Goal: Transaction & Acquisition: Download file/media

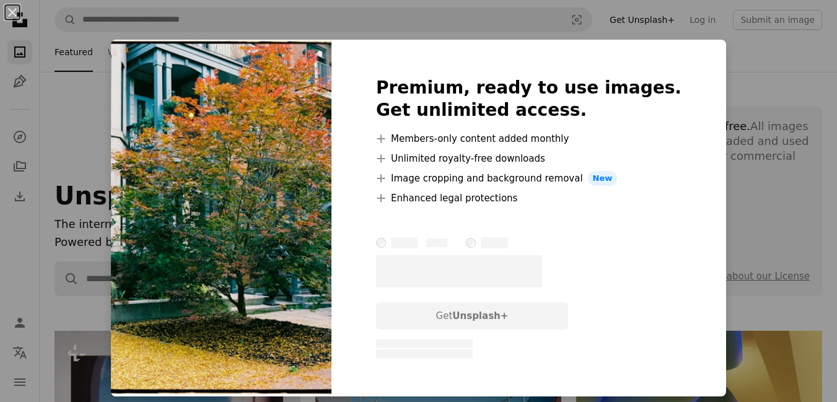
scroll to position [1548, 0]
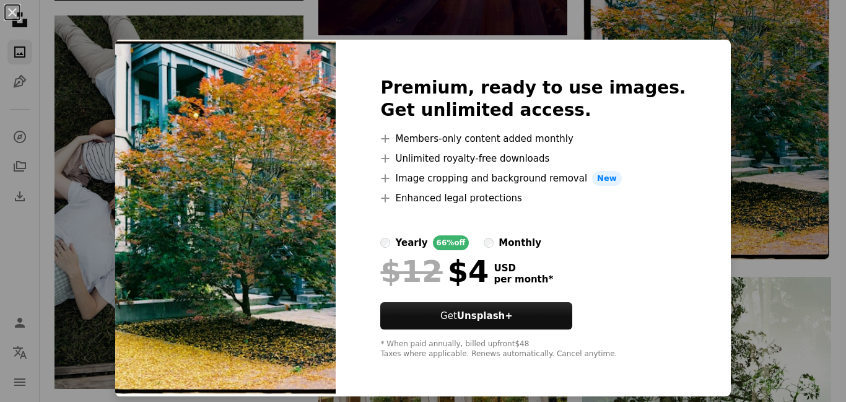
click at [764, 48] on div "An X shape Premium, ready to use images. Get unlimited access. A plus sign Memb…" at bounding box center [423, 201] width 846 height 402
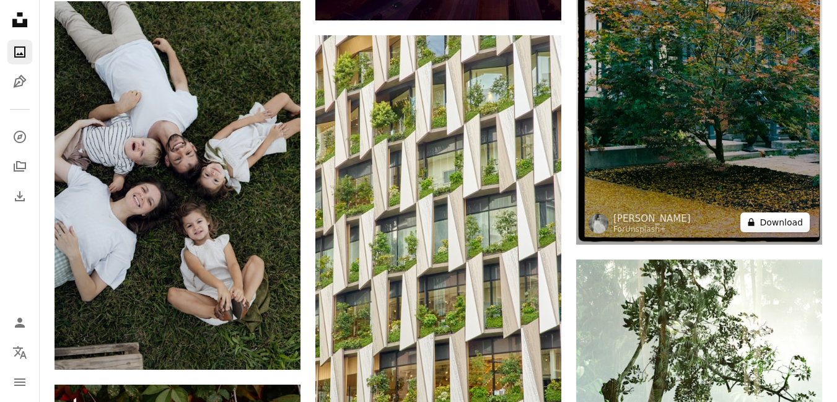
click at [771, 219] on button "A lock Download" at bounding box center [774, 222] width 69 height 20
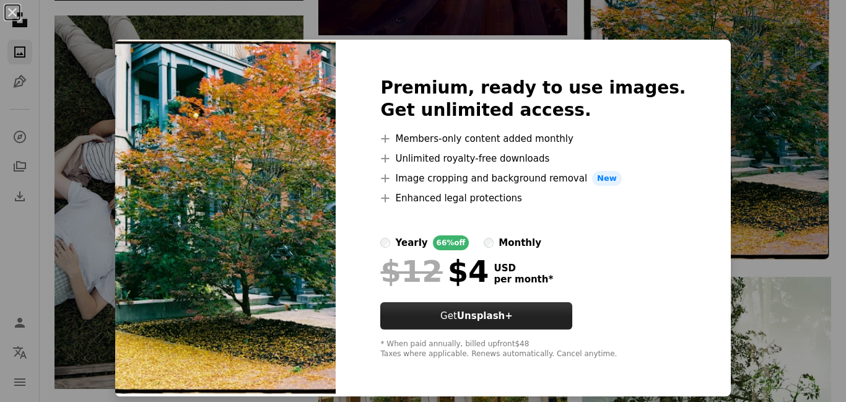
click at [471, 307] on button "Get Unsplash+" at bounding box center [476, 315] width 192 height 27
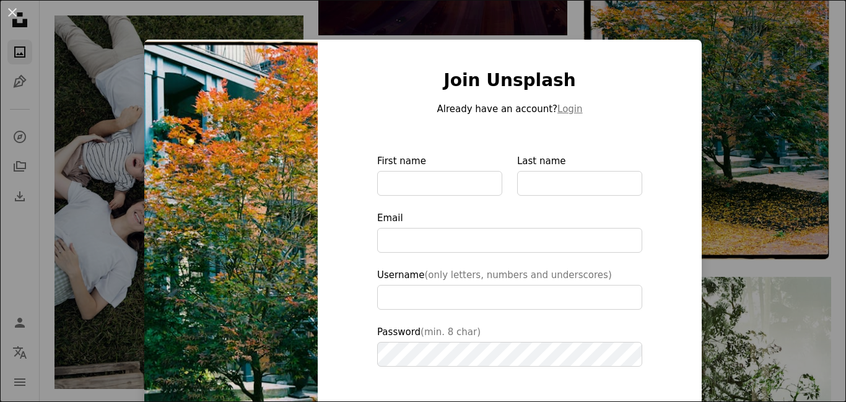
click at [759, 66] on div "An X shape Join Unsplash Already have an account? Login First name Last name Em…" at bounding box center [423, 201] width 846 height 402
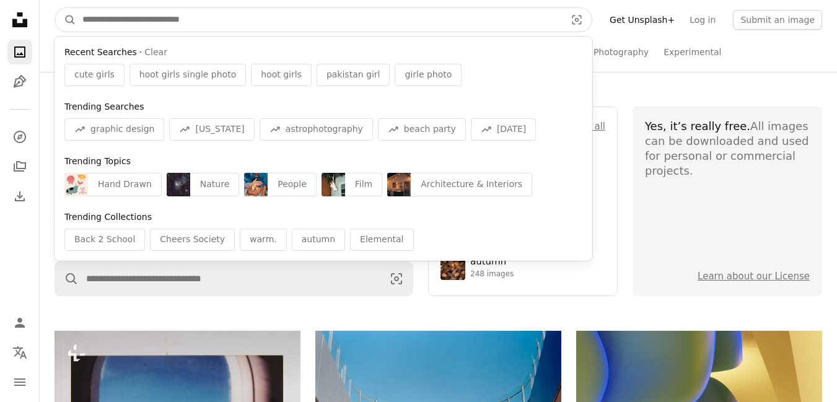
click at [127, 28] on input "Find visuals sitewide" at bounding box center [319, 20] width 486 height 24
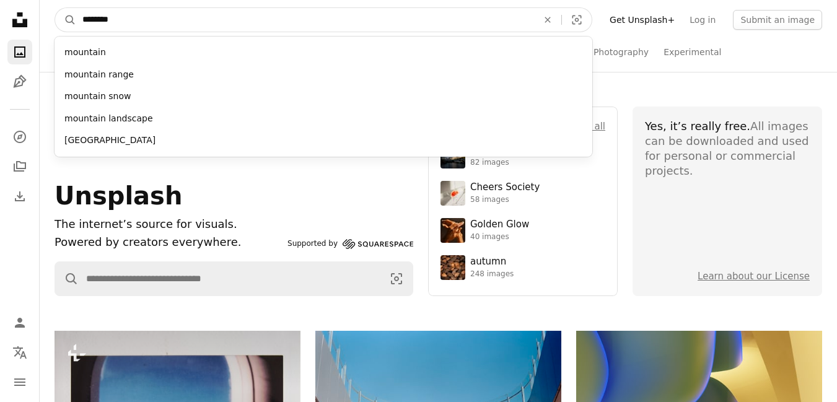
type input "********"
click at [55, 8] on button "A magnifying glass" at bounding box center [65, 20] width 21 height 24
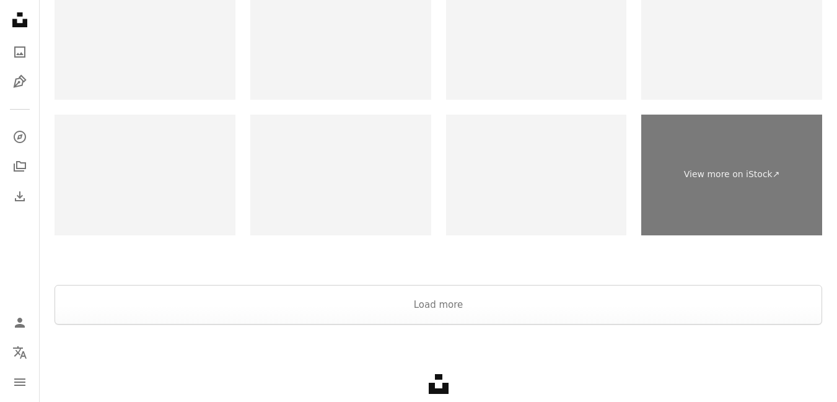
scroll to position [2384, 0]
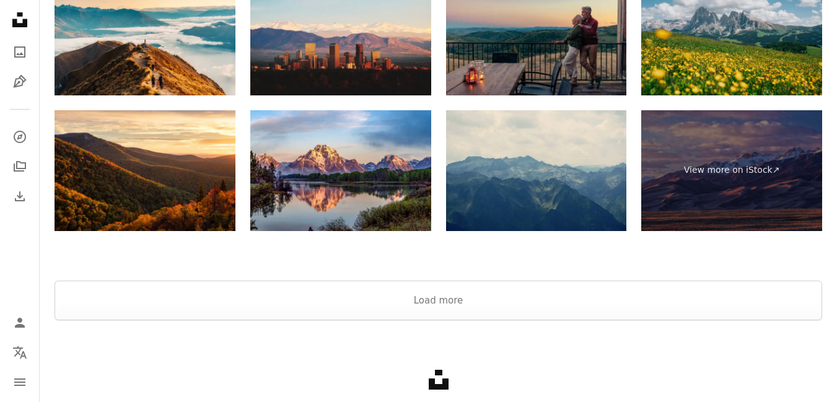
click at [738, 49] on img at bounding box center [731, 35] width 181 height 121
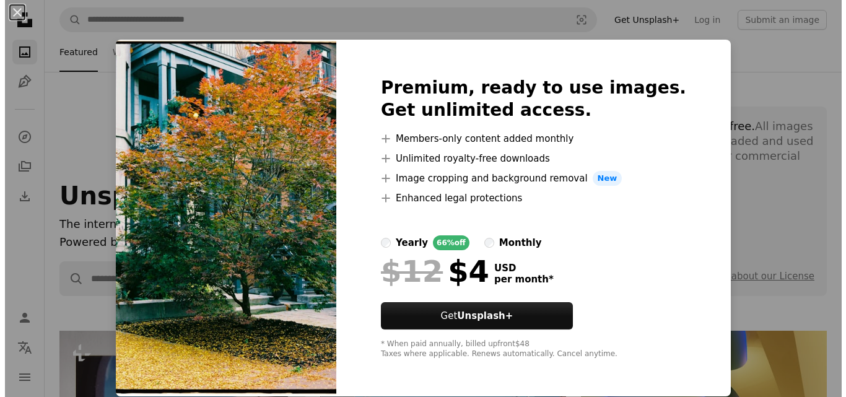
scroll to position [1548, 0]
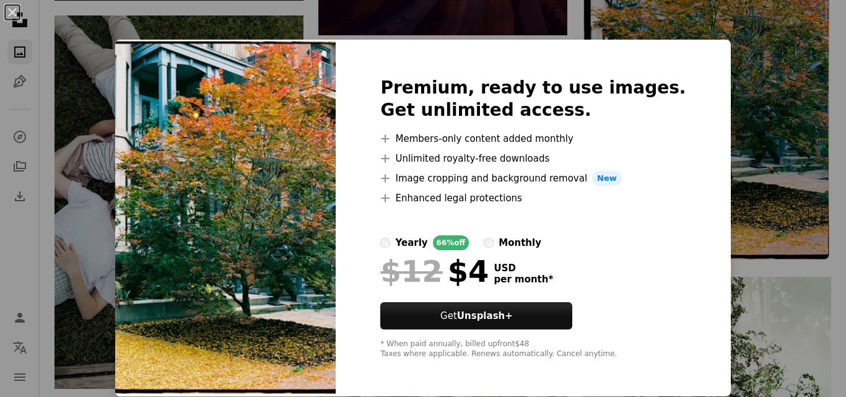
click at [710, 154] on div "An X shape Premium, ready to use images. Get unlimited access. A plus sign Memb…" at bounding box center [423, 198] width 846 height 397
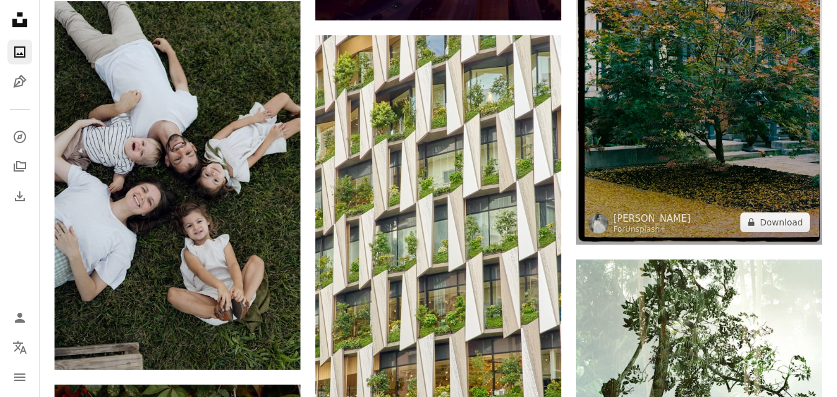
click at [710, 154] on img at bounding box center [699, 62] width 246 height 364
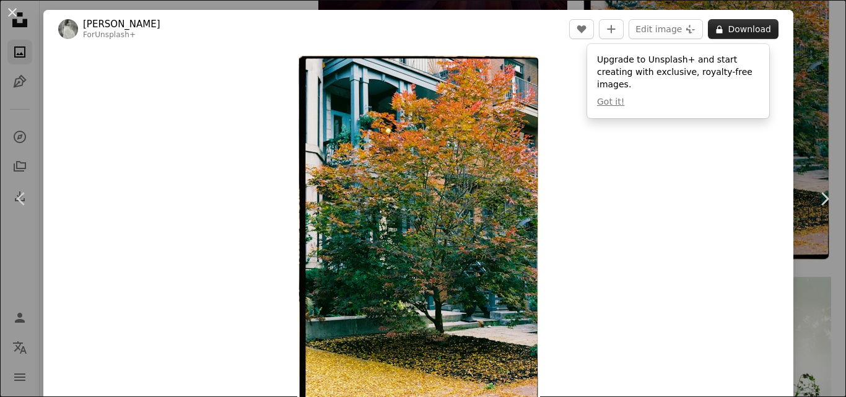
click at [749, 28] on button "A lock Download" at bounding box center [743, 29] width 71 height 20
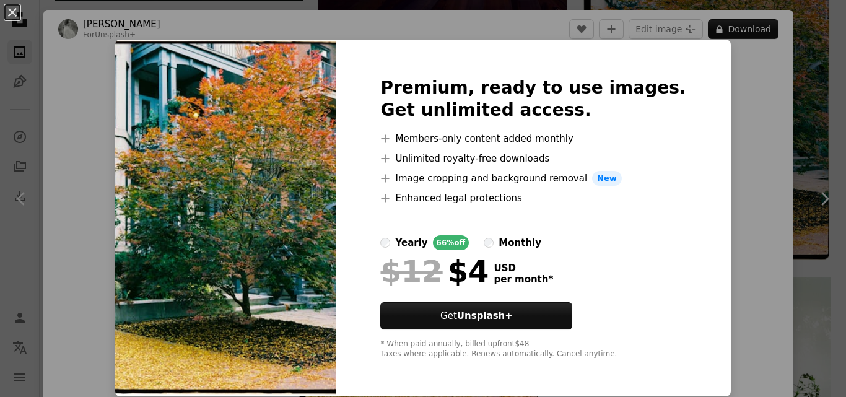
click at [480, 180] on li "A plus sign Image cropping and background removal New" at bounding box center [532, 178] width 305 height 15
click at [319, 184] on img at bounding box center [225, 218] width 220 height 357
click at [308, 191] on img at bounding box center [225, 218] width 220 height 357
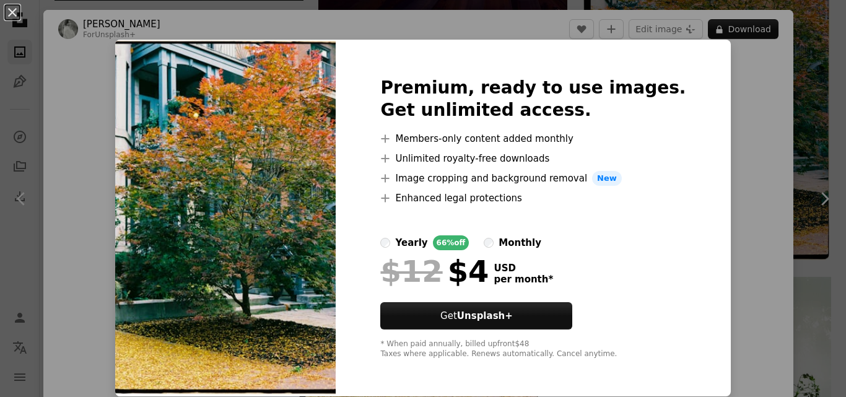
click at [753, 162] on div "An X shape Premium, ready to use images. Get unlimited access. A plus sign Memb…" at bounding box center [423, 198] width 846 height 397
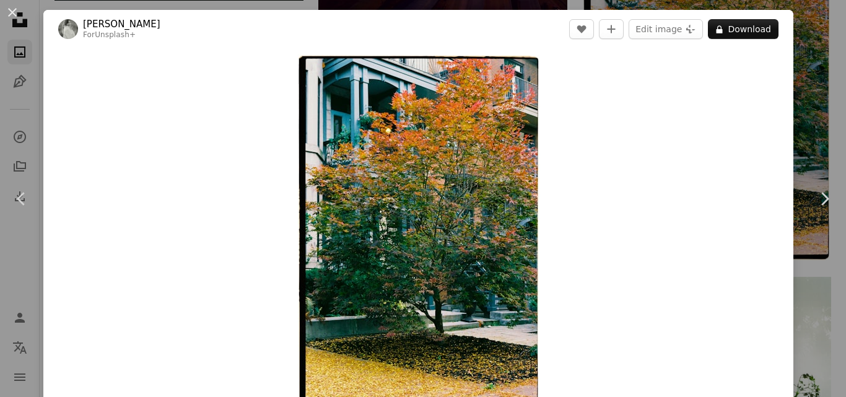
click at [752, 162] on div "Zoom in" at bounding box center [418, 234] width 750 height 372
